Goal: Check status: Check status

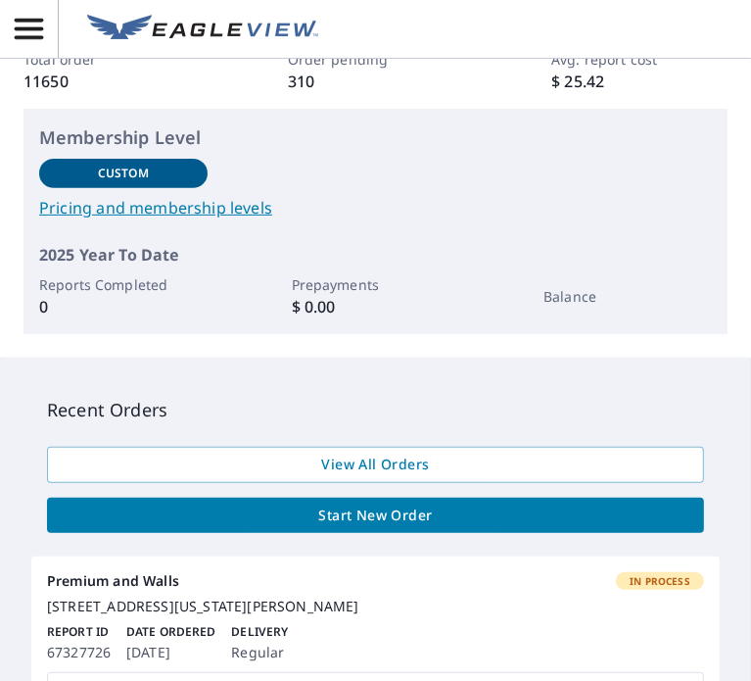
scroll to position [294, 0]
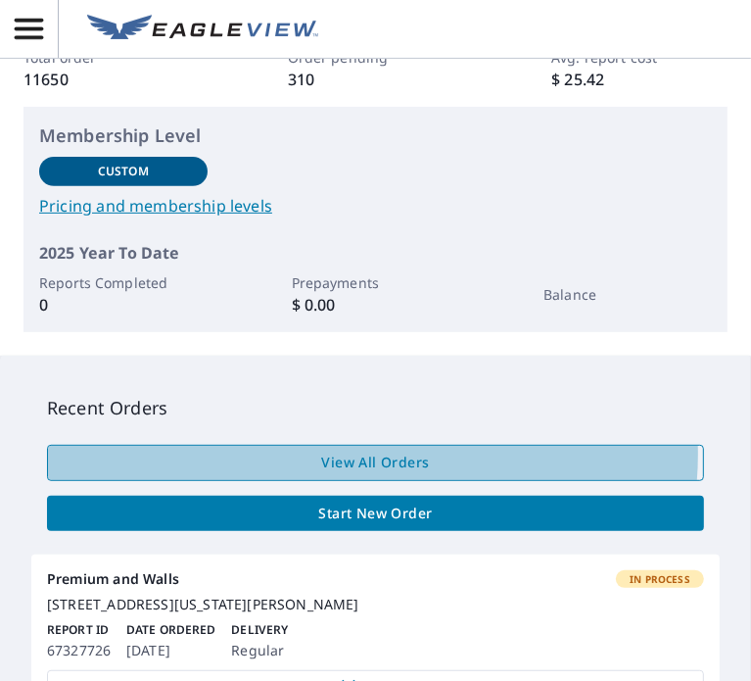
click at [372, 454] on span "View All Orders" at bounding box center [376, 463] width 626 height 24
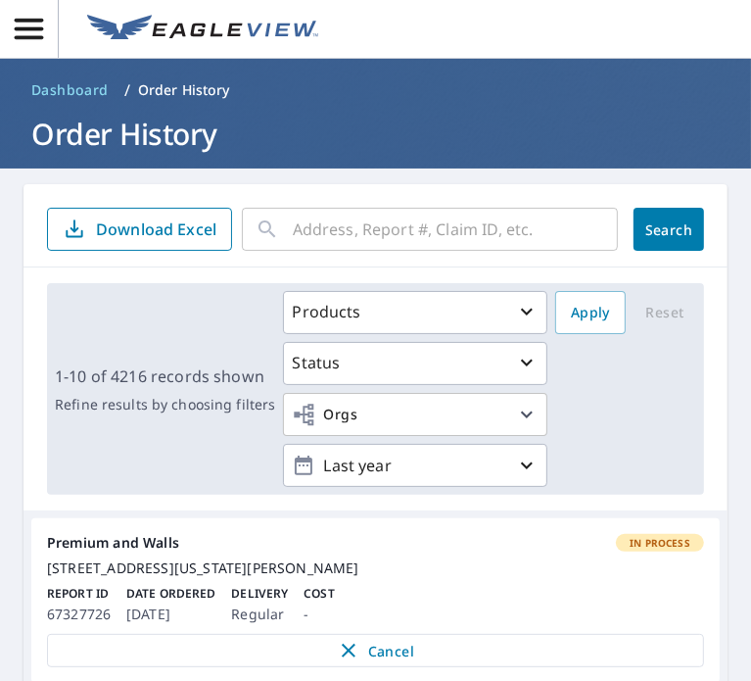
click at [357, 231] on input "text" at bounding box center [455, 229] width 325 height 55
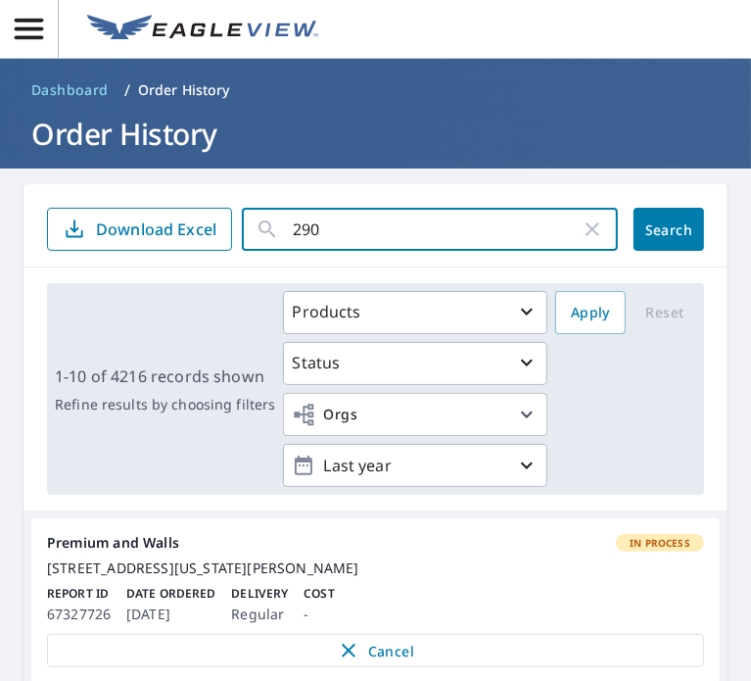
type input "2902"
click button "Search" at bounding box center [669, 229] width 71 height 43
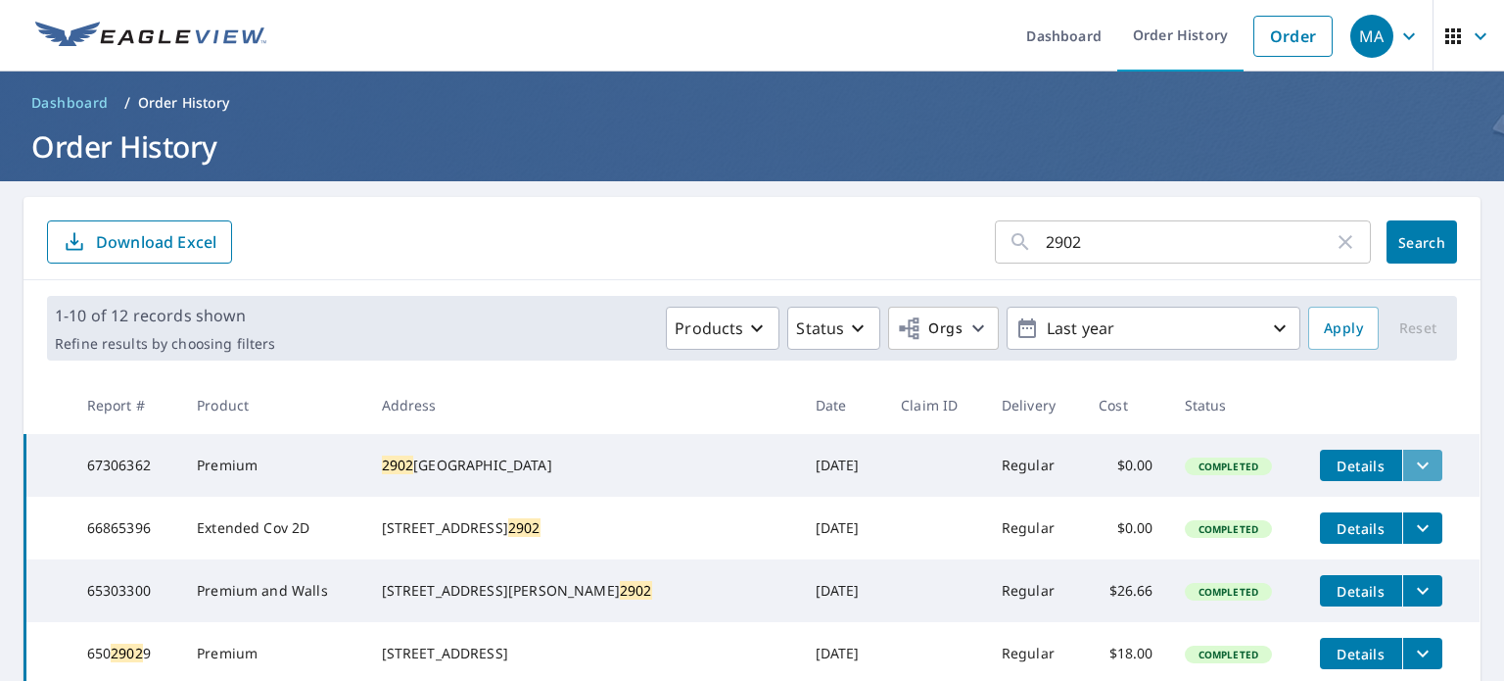
click at [750, 459] on icon "filesDropdownBtn-67306362" at bounding box center [1423, 465] width 24 height 24
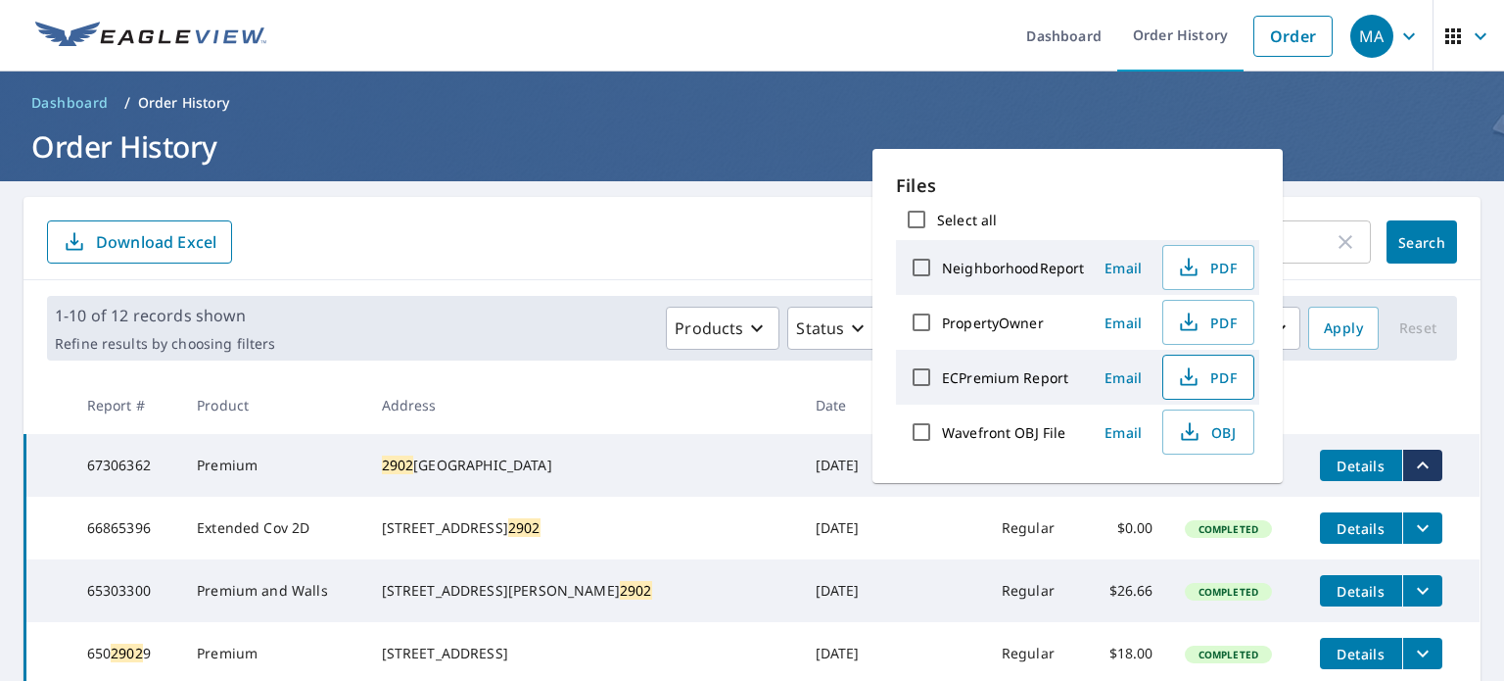
click at [750, 384] on span "PDF" at bounding box center [1206, 377] width 63 height 24
